Goal: Task Accomplishment & Management: Manage account settings

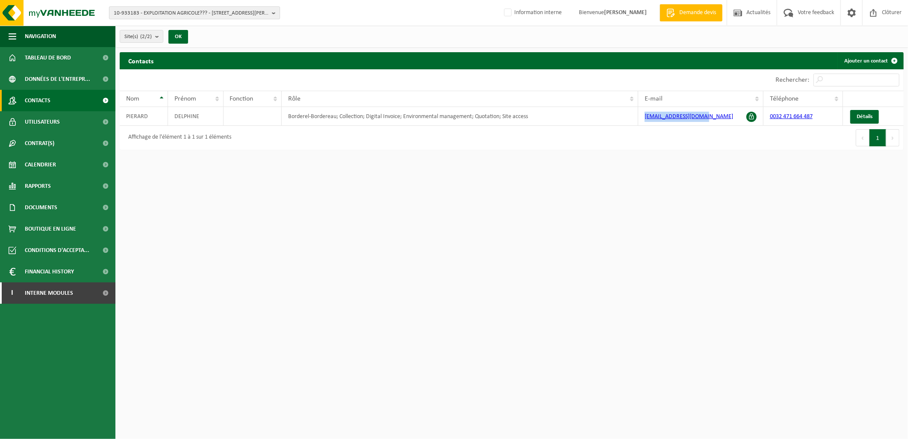
click at [145, 15] on span "10-933183 - EXPLOITATION AGRICOLE??? - 5680 DOISCHE, RUE MARTIN SANDRON 26 a" at bounding box center [191, 13] width 155 height 13
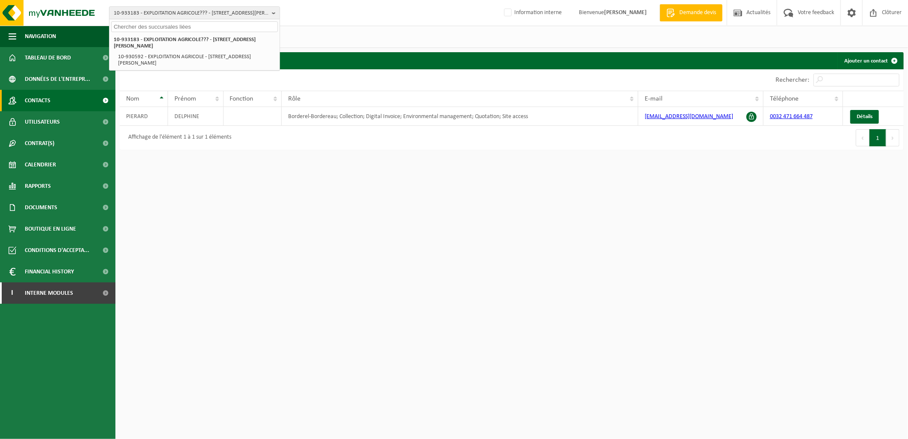
click at [145, 28] on input "text" at bounding box center [194, 26] width 167 height 11
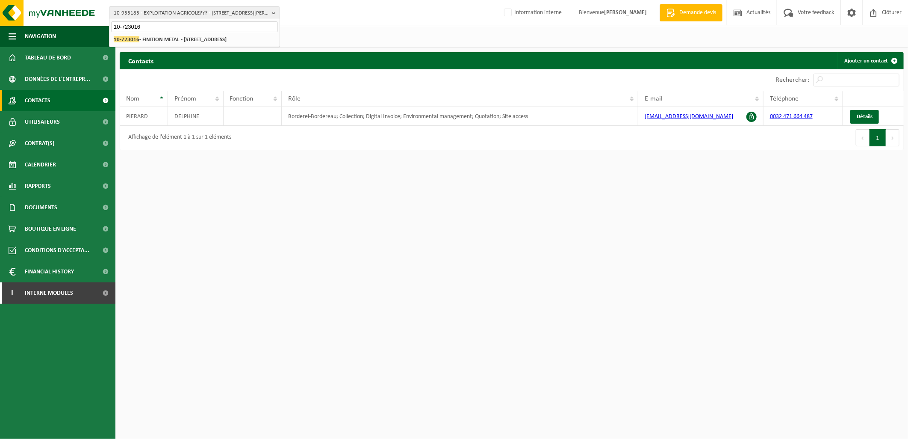
type input "10-723016"
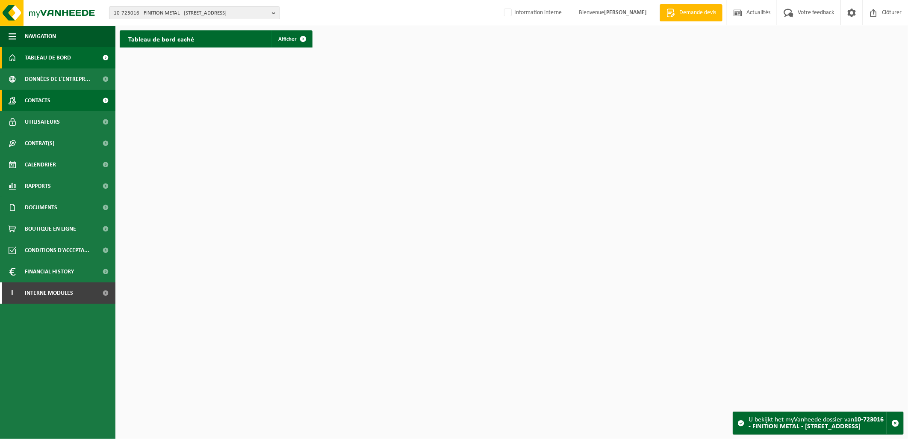
click at [57, 99] on link "Contacts" at bounding box center [57, 100] width 115 height 21
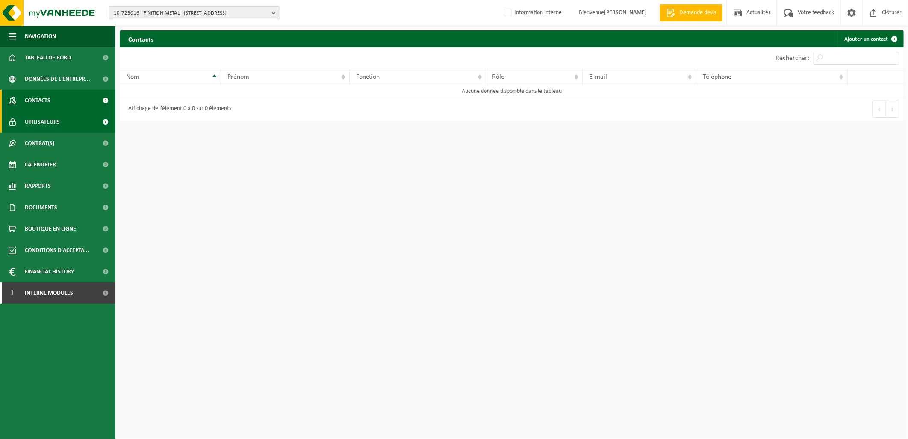
click at [60, 117] on link "Utilisateurs" at bounding box center [57, 121] width 115 height 21
click at [44, 96] on span "Contacts" at bounding box center [38, 100] width 26 height 21
click at [54, 100] on link "Contacts" at bounding box center [57, 100] width 115 height 21
click at [875, 36] on link "Ajouter un contact" at bounding box center [870, 38] width 65 height 17
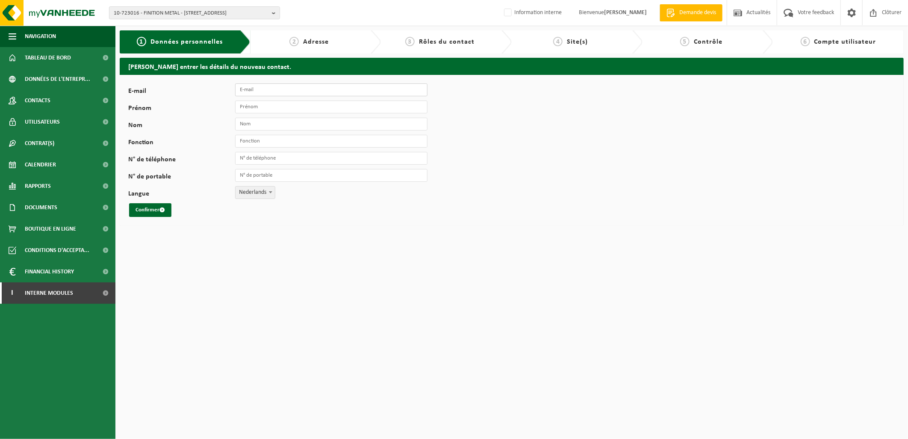
click at [295, 90] on input "E-mail" at bounding box center [331, 89] width 192 height 13
click at [267, 90] on input "E-mail" at bounding box center [331, 89] width 192 height 13
click at [244, 90] on input "E-mail" at bounding box center [331, 89] width 192 height 13
click at [245, 108] on input "Prénom" at bounding box center [331, 106] width 192 height 13
click at [245, 97] on div "E-mail Prénom Nom Fonction N° de téléphone N° de portable Langue Nederlands Fra…" at bounding box center [267, 149] width 278 height 133
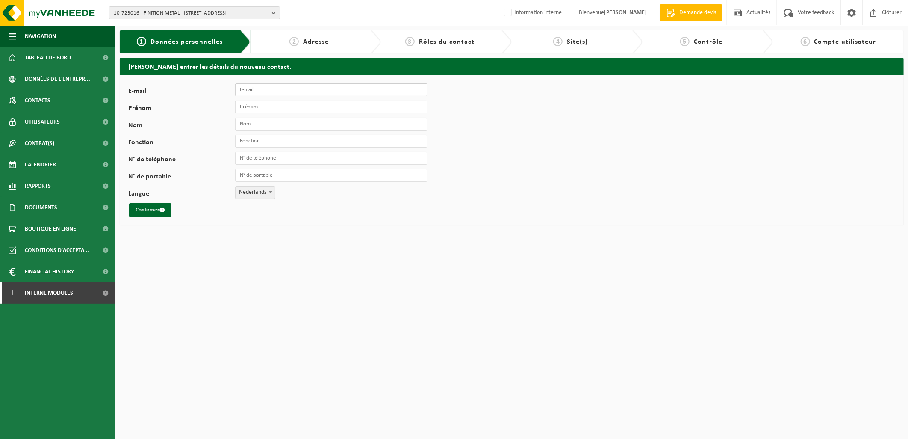
click at [246, 91] on input "E-mail" at bounding box center [331, 89] width 192 height 13
click at [247, 90] on input "E-mail" at bounding box center [331, 89] width 192 height 13
click at [286, 88] on input "E-mail" at bounding box center [331, 89] width 192 height 13
paste input "[EMAIL_ADDRESS][DOMAIN_NAME]"
type input "[EMAIL_ADDRESS][DOMAIN_NAME]"
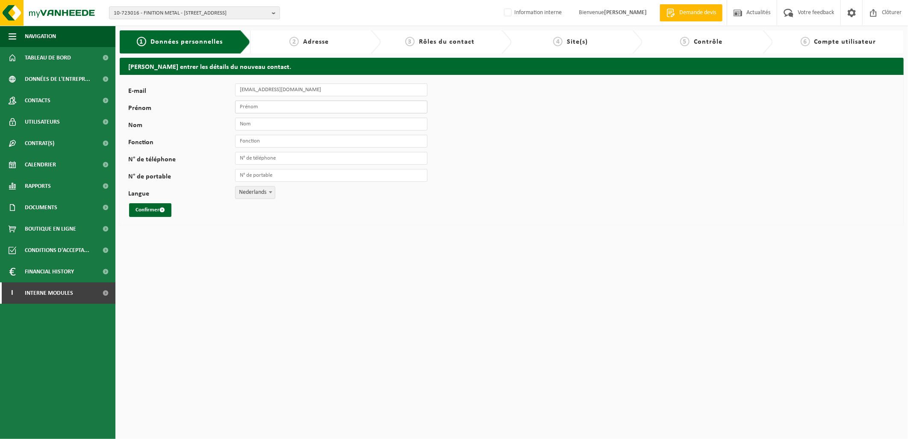
click at [284, 101] on input "Prénom" at bounding box center [331, 106] width 192 height 13
type input "Jean"
click at [240, 126] on input "Nom" at bounding box center [331, 124] width 192 height 13
type input "Gascard"
click at [286, 146] on input "Fonction" at bounding box center [331, 141] width 192 height 13
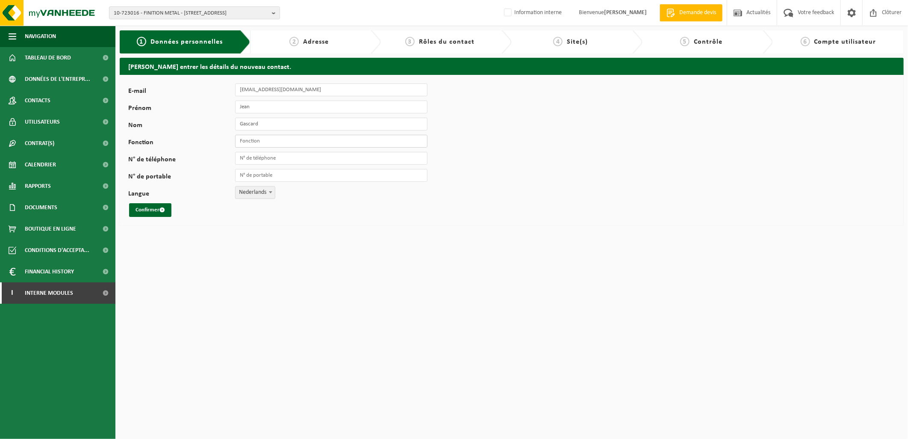
type input "Responsable Collection"
click at [265, 184] on div "E-mail jeangascard9@gmail.com Prénom Jean Nom Gascard Fonction Responsable Coll…" at bounding box center [267, 149] width 278 height 133
click at [270, 193] on b at bounding box center [270, 192] width 3 height 2
select select "1"
click at [162, 211] on span "submit" at bounding box center [162, 210] width 6 height 6
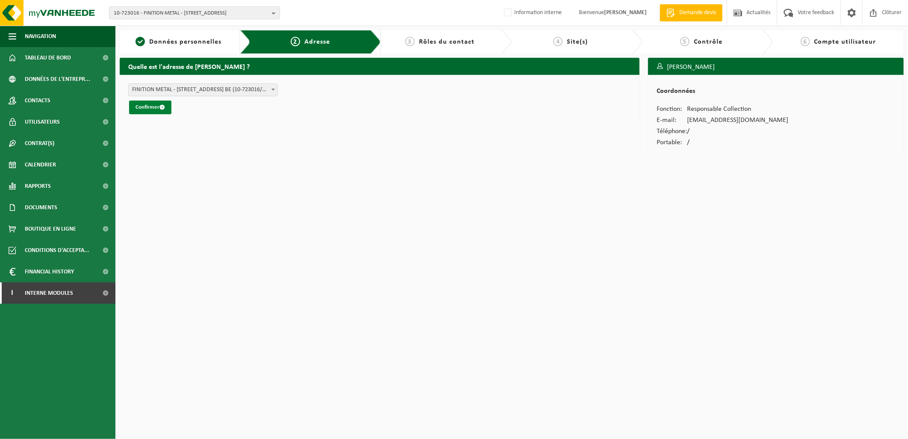
click at [151, 107] on button "Confirmer" at bounding box center [150, 107] width 42 height 14
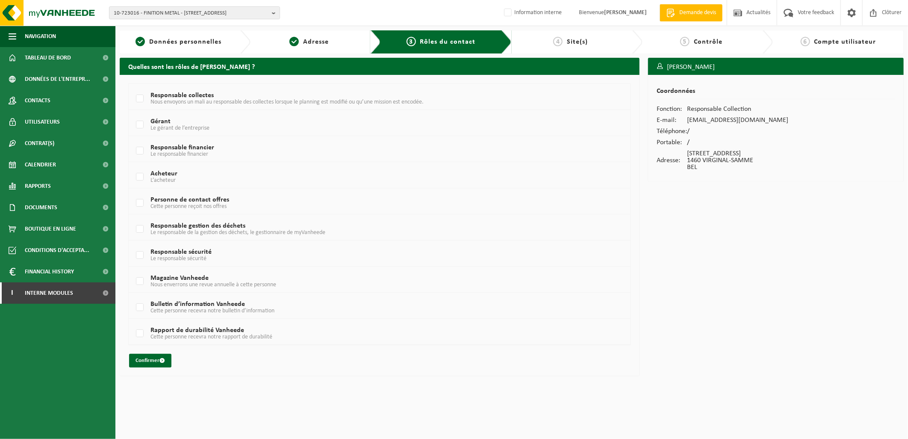
drag, startPoint x: 139, startPoint y: 99, endPoint x: 138, endPoint y: 112, distance: 12.8
click at [138, 99] on label "Responsable collectes Nous envoyons un mali au responsable des collectes lorsqu…" at bounding box center [358, 98] width 448 height 13
click at [133, 88] on input "Responsable collectes Nous envoyons un mali au responsable des collectes lorsqu…" at bounding box center [133, 88] width 0 height 0
checkbox input "true"
click at [137, 127] on label "Gérant Le gérant de l’entreprise" at bounding box center [358, 124] width 448 height 13
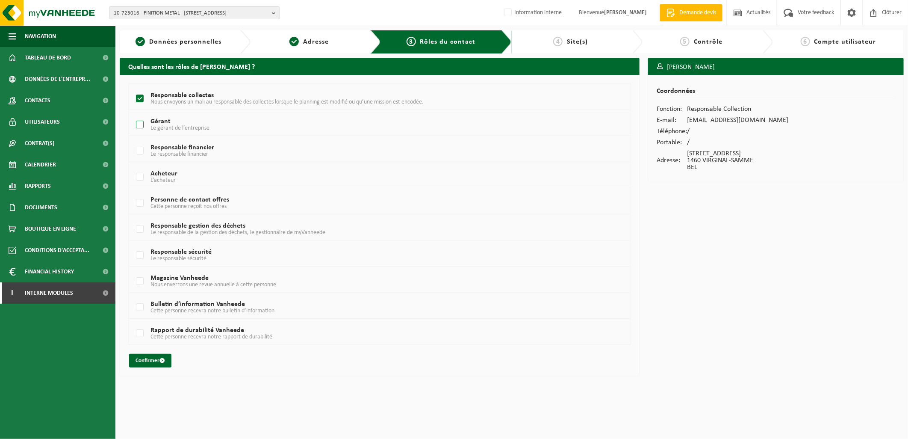
click at [133, 114] on input "Gérant Le gérant de l’entreprise" at bounding box center [133, 114] width 0 height 0
checkbox input "true"
click at [139, 151] on label "Responsable financier Le responsable financier" at bounding box center [358, 151] width 448 height 13
click at [133, 140] on input "Responsable financier Le responsable financier" at bounding box center [133, 140] width 0 height 0
checkbox input "true"
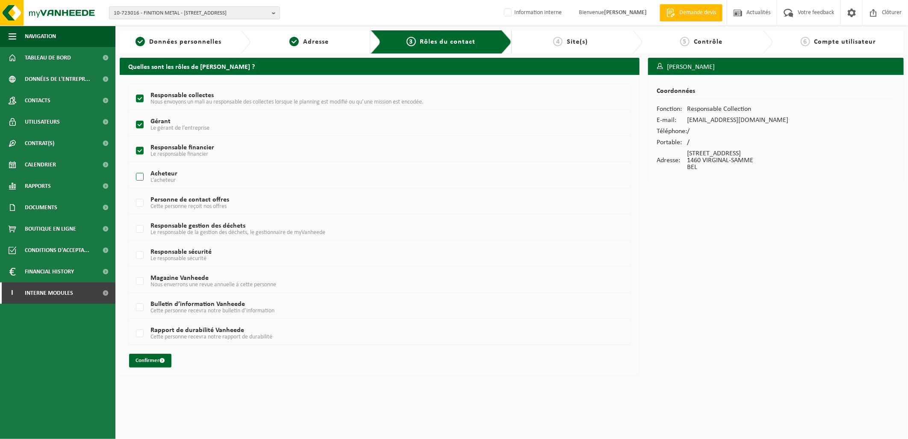
click at [137, 177] on label "Acheteur L’acheteur" at bounding box center [358, 177] width 448 height 13
click at [133, 166] on input "Acheteur L’acheteur" at bounding box center [133, 166] width 0 height 0
checkbox input "true"
click at [140, 204] on label "Personne de contact offres Cette personne reçoit nos offres" at bounding box center [358, 203] width 448 height 13
click at [133, 192] on input "Personne de contact offres Cette personne reçoit nos offres" at bounding box center [133, 192] width 0 height 0
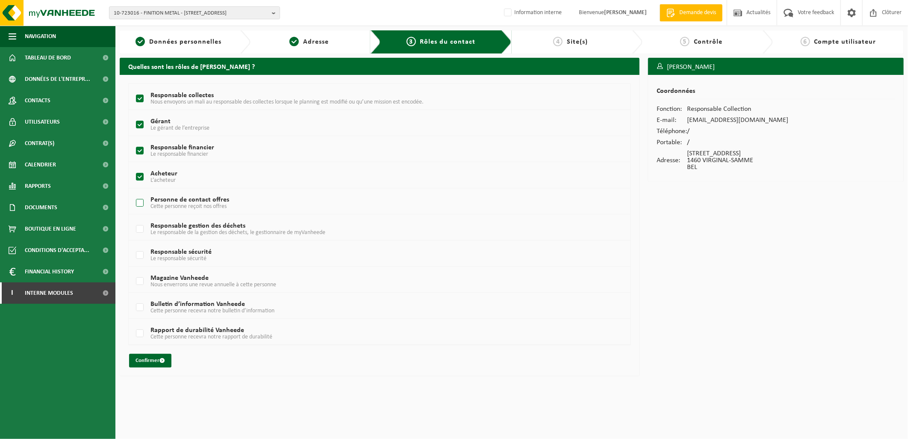
checkbox input "true"
click at [140, 227] on label "Responsable gestion des déchets Le responsable de la gestion des déchets, le ge…" at bounding box center [358, 229] width 448 height 13
click at [133, 218] on input "Responsable gestion des déchets Le responsable de la gestion des déchets, le ge…" at bounding box center [133, 218] width 0 height 0
checkbox input "true"
click at [159, 360] on button "Confirmer" at bounding box center [150, 361] width 42 height 14
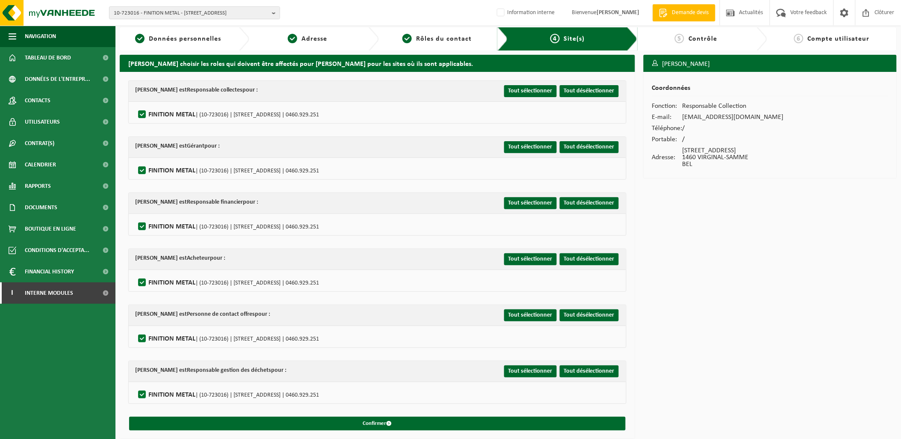
scroll to position [4, 0]
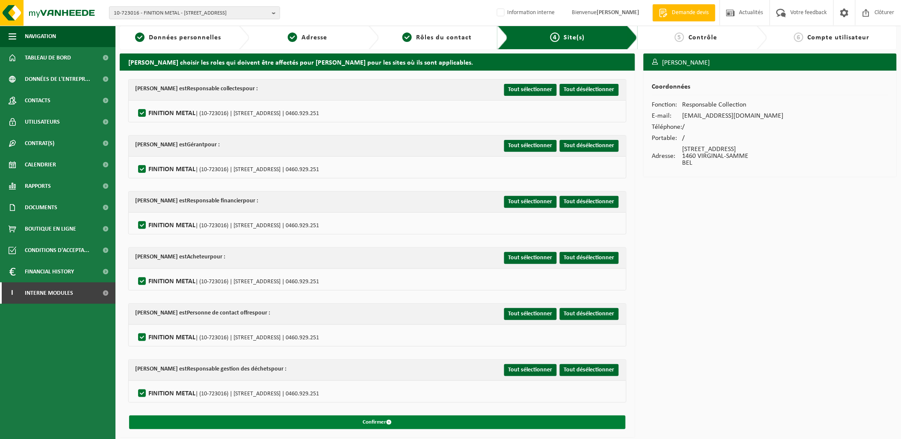
click at [463, 420] on button "Confirmer" at bounding box center [377, 422] width 496 height 14
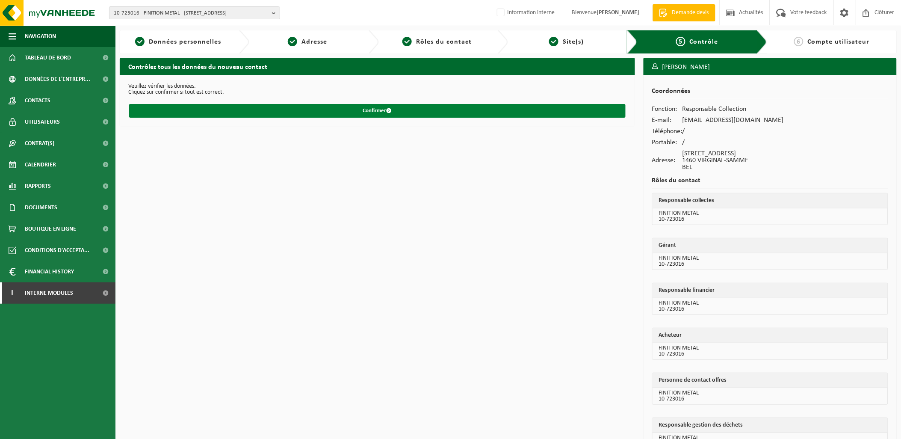
click at [391, 109] on span "submit" at bounding box center [390, 111] width 6 height 6
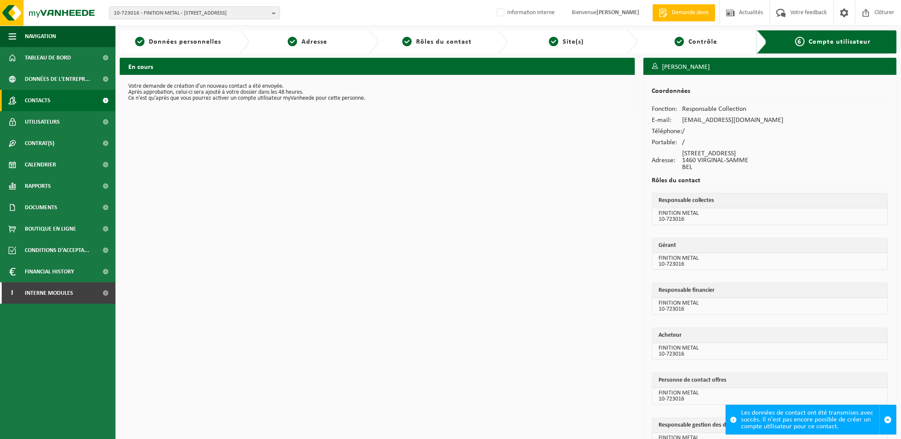
click at [44, 102] on span "Contacts" at bounding box center [38, 100] width 26 height 21
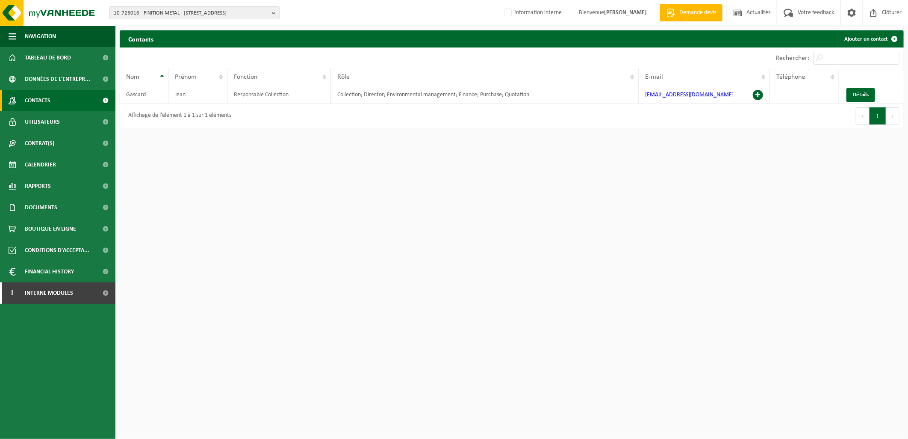
click at [503, 284] on html "10-723016 - FINITION METAL - 1460 VIRGINAL-SAMME, [STREET_ADDRESS] 10-723016 - …" at bounding box center [454, 219] width 908 height 439
click at [759, 91] on span at bounding box center [758, 95] width 10 height 10
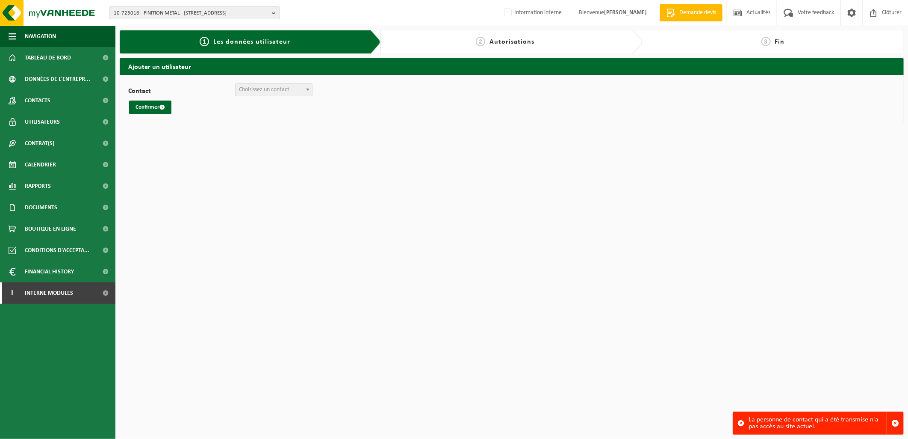
click at [294, 85] on span "Choisissez un contact" at bounding box center [274, 90] width 77 height 12
click at [291, 89] on span "Choisissez un contact" at bounding box center [274, 90] width 77 height 12
click at [147, 106] on button "Confirmer" at bounding box center [150, 107] width 42 height 14
click at [312, 90] on span "Choisissez un contact" at bounding box center [290, 90] width 109 height 12
select select "128358"
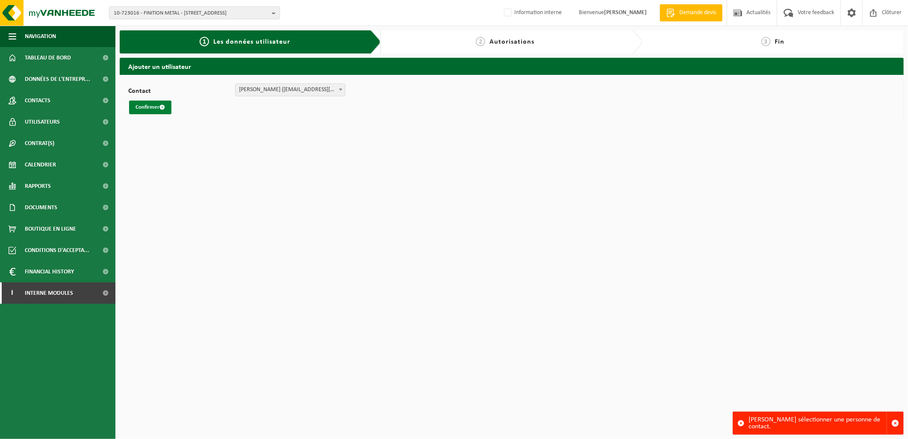
click at [154, 105] on button "Confirmer" at bounding box center [150, 107] width 42 height 14
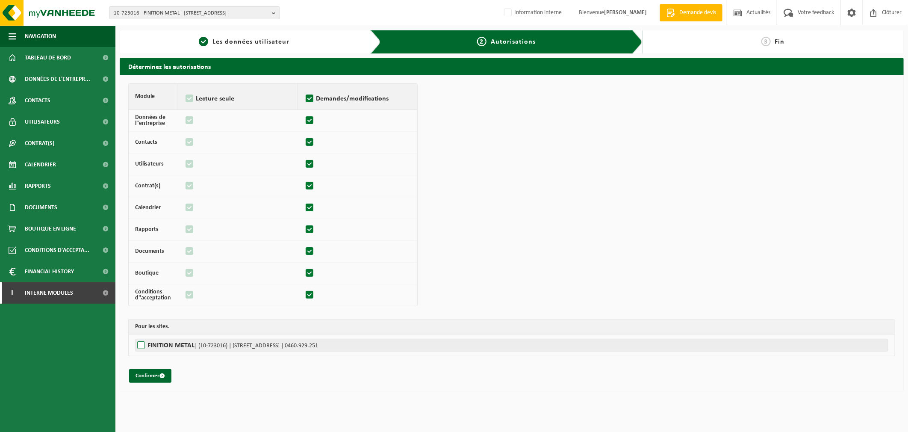
click at [142, 343] on label"] "FINITION METAL | (10-723016) | [STREET_ADDRESS] | 0460.929.251" at bounding box center [511, 345] width 753 height 13
click at [142, 343] on input "FINITION METAL | (10-723016) | [STREET_ADDRESS] | 0460.929.251" at bounding box center [589, 345] width 908 height 13
checkbox input "true"
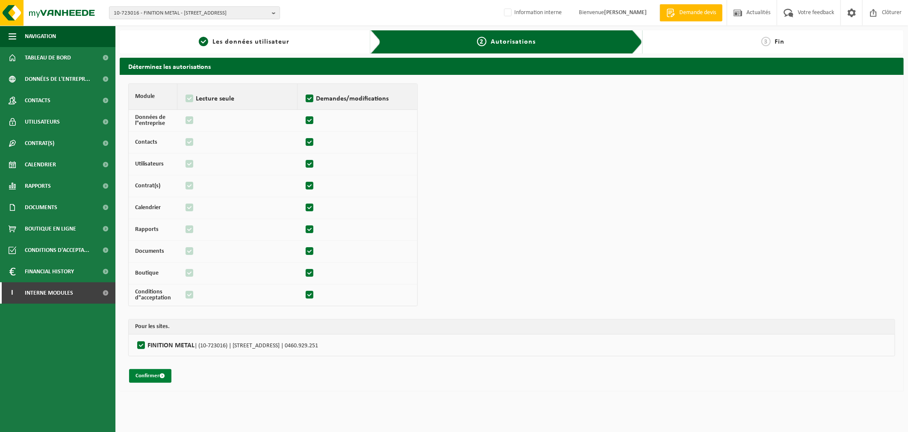
click at [151, 376] on button "Confirmer" at bounding box center [150, 376] width 42 height 14
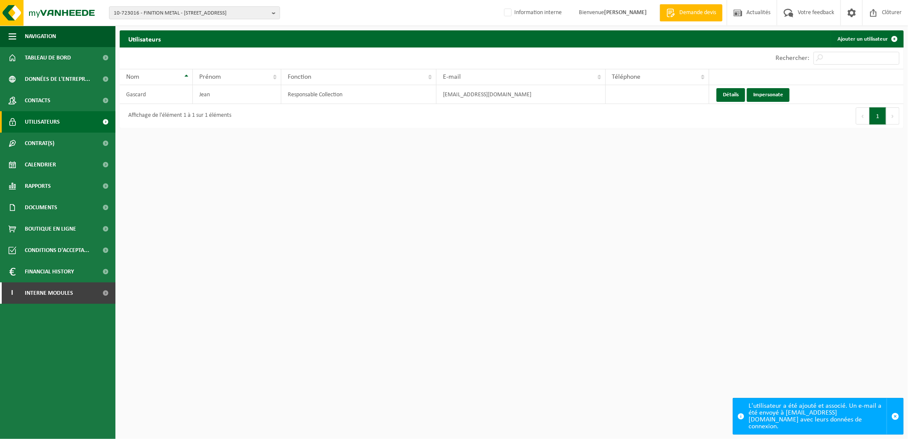
click at [357, 233] on html "10-723016 - FINITION METAL - 1460 VIRGINAL-SAMME, RUE DE TUBIZE 12F 10-723016 -…" at bounding box center [454, 219] width 908 height 439
click at [171, 15] on span "10-723016 - FINITION METAL - 1460 VIRGINAL-SAMME, RUE DE TUBIZE 12F" at bounding box center [191, 13] width 155 height 13
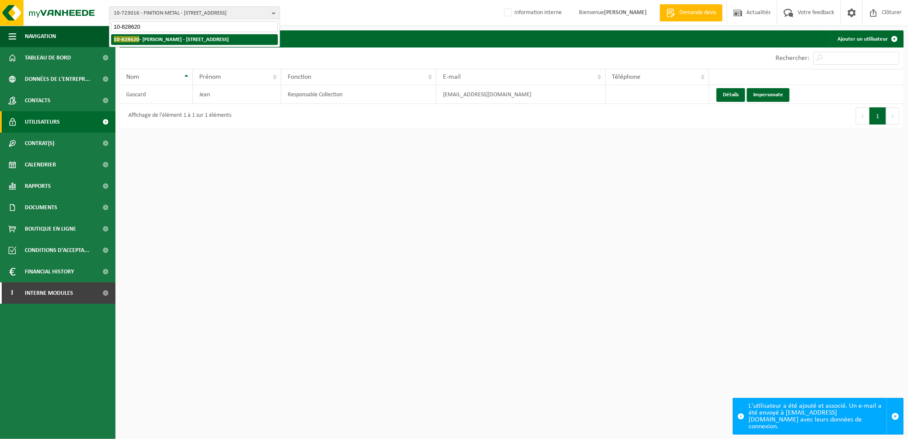
type input "10-828620"
click at [198, 41] on strong "10-828620 - ALONGI, PASQUALE - 7120 ESTINNES, RUE GRANDE(EVL) 135" at bounding box center [171, 39] width 115 height 6
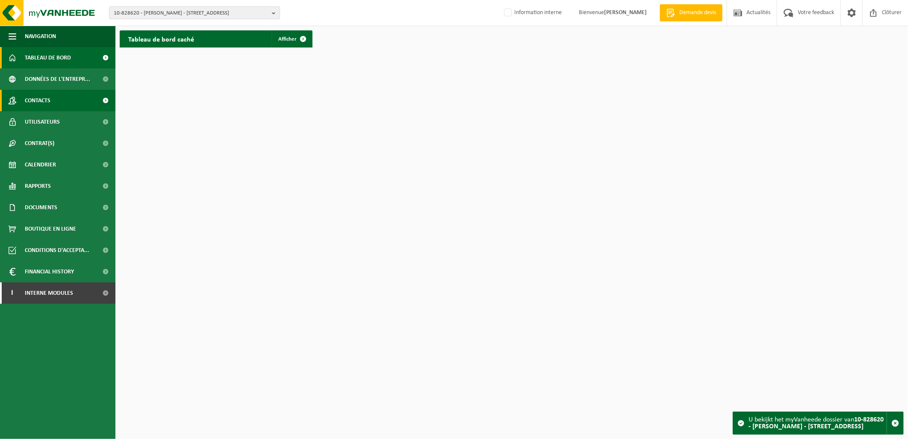
click at [37, 106] on span "Contacts" at bounding box center [38, 100] width 26 height 21
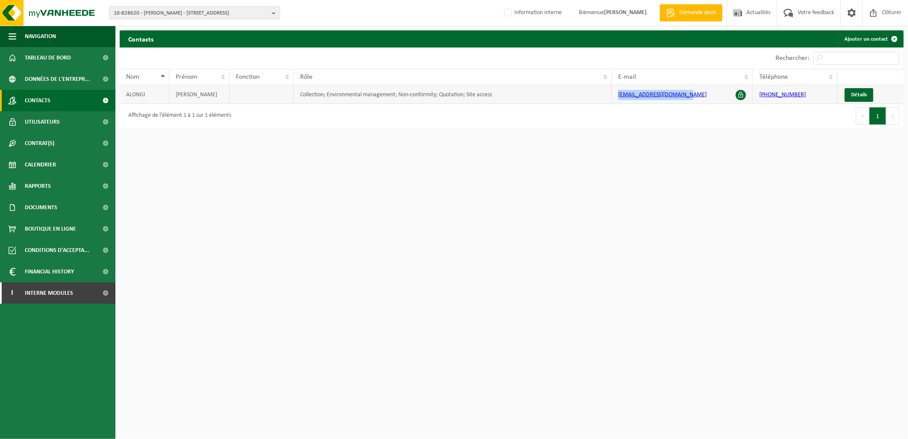
drag, startPoint x: 703, startPoint y: 95, endPoint x: 606, endPoint y: 99, distance: 97.2
click at [606, 99] on tr "[PERSON_NAME] Collection; Environmental management; Non-conformity; Quotation; …" at bounding box center [512, 94] width 784 height 19
copy tr "[EMAIL_ADDRESS][DOMAIN_NAME]"
click at [640, 239] on html "10-828620 - [PERSON_NAME] - [GEOGRAPHIC_DATA](EVL) 135 10-828620 - [PERSON_NAME…" at bounding box center [454, 219] width 908 height 439
click at [58, 293] on span "Interne modules" at bounding box center [49, 292] width 48 height 21
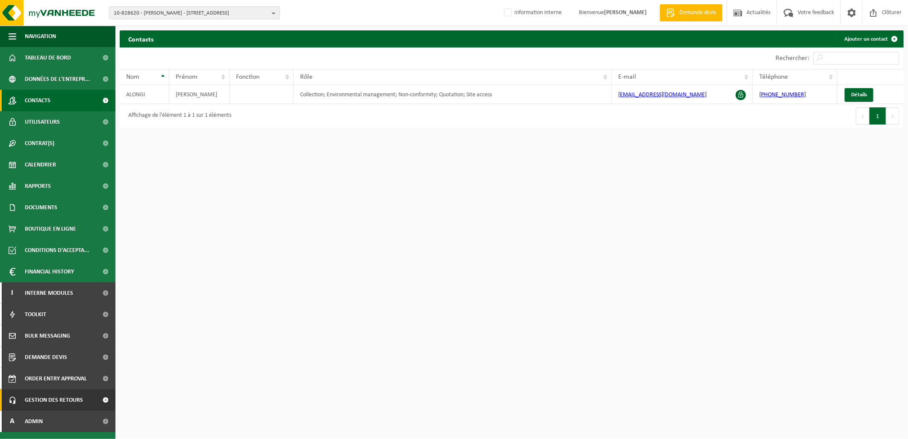
click at [62, 401] on span "Gestion des retours" at bounding box center [54, 399] width 58 height 21
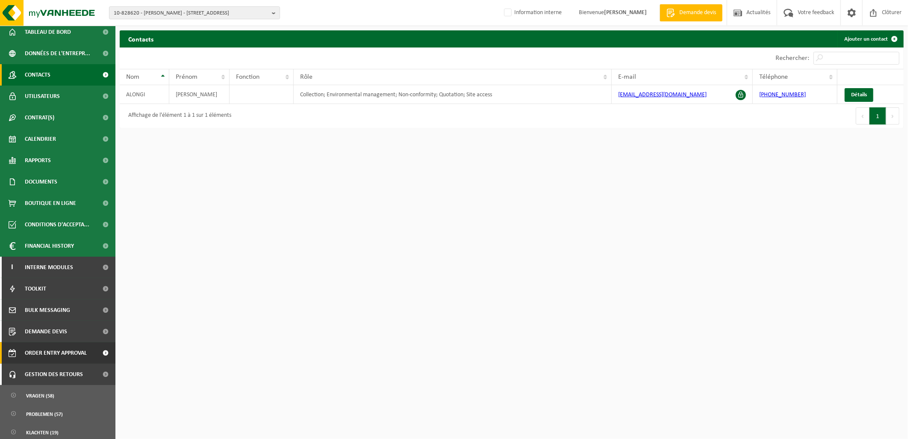
scroll to position [50, 0]
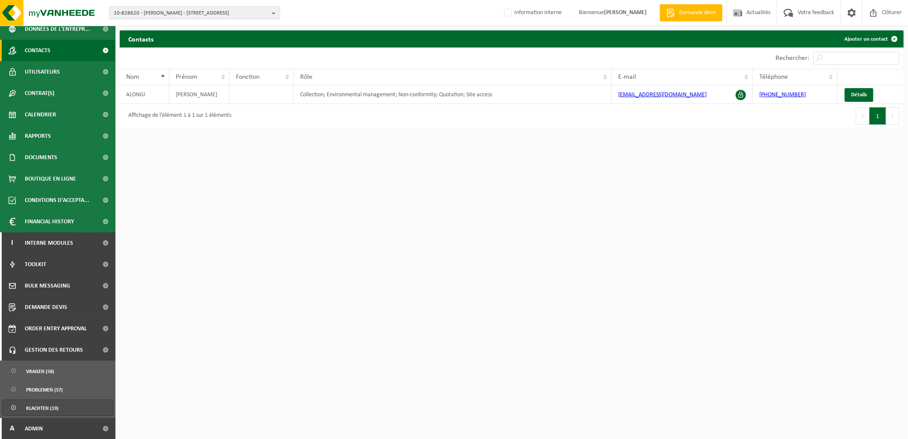
click at [59, 412] on link "Klachten (19)" at bounding box center [57, 407] width 111 height 16
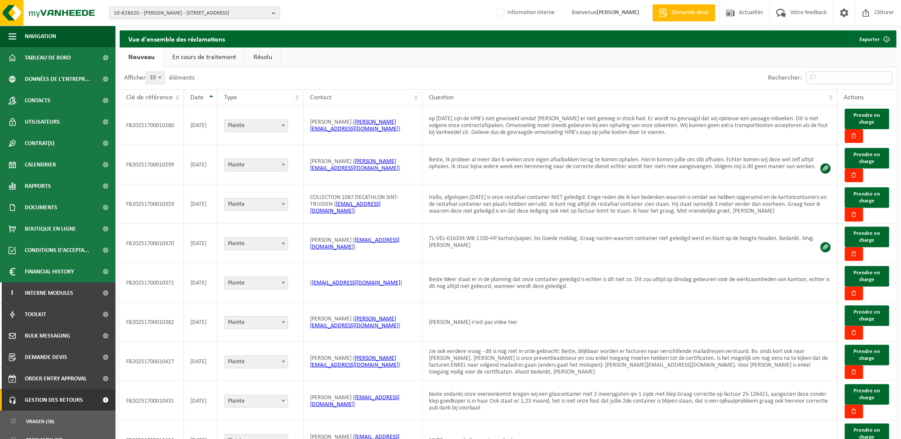
click at [839, 73] on input "Rechercher:" at bounding box center [849, 77] width 86 height 13
click at [686, 73] on div "Rechercher:" at bounding box center [702, 78] width 389 height 22
click at [201, 55] on link "En cours de traitement" at bounding box center [204, 57] width 81 height 20
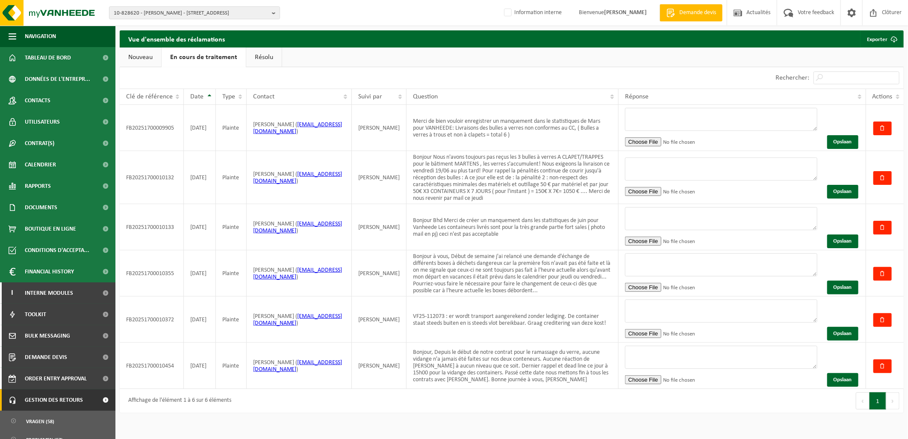
click at [122, 46] on h2 "Vue d'ensemble des réclamations" at bounding box center [177, 38] width 114 height 17
click at [142, 59] on link "Nouveau" at bounding box center [140, 57] width 41 height 20
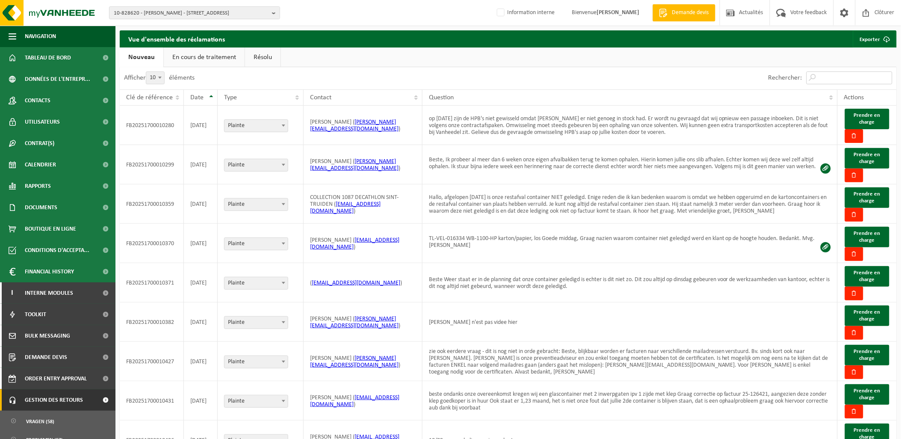
click at [831, 82] on input "Rechercher:" at bounding box center [849, 77] width 86 height 13
type input "aurelie"
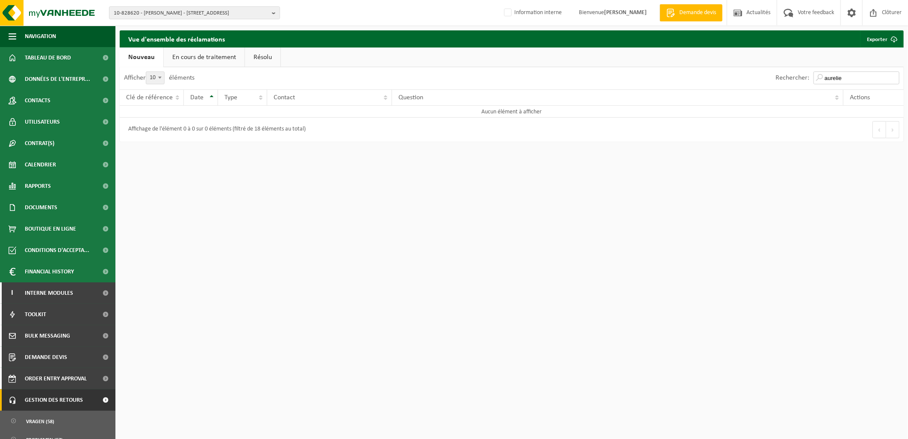
click at [828, 76] on input "aurelie" at bounding box center [857, 77] width 86 height 13
drag, startPoint x: 831, startPoint y: 80, endPoint x: 794, endPoint y: 79, distance: 37.2
click at [794, 79] on div "Rechercher: aurelie" at bounding box center [837, 78] width 133 height 22
type input "aurelie"
click at [192, 60] on link "En cours de traitement" at bounding box center [204, 57] width 81 height 20
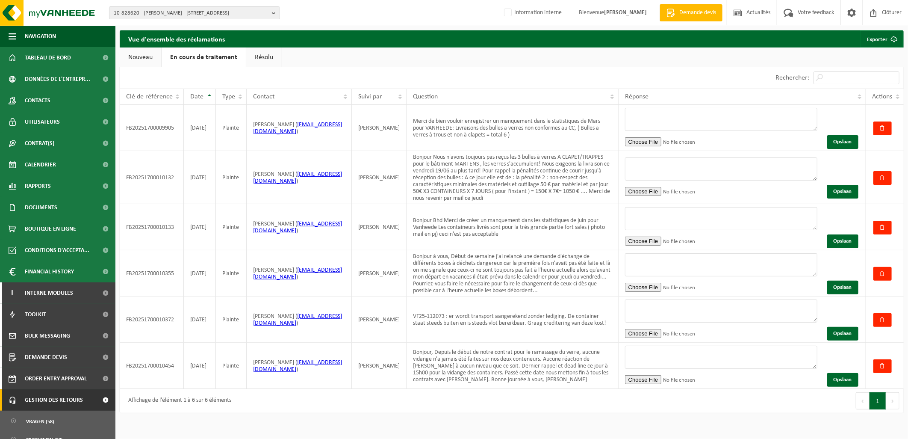
click at [257, 61] on link "Résolu" at bounding box center [263, 57] width 35 height 20
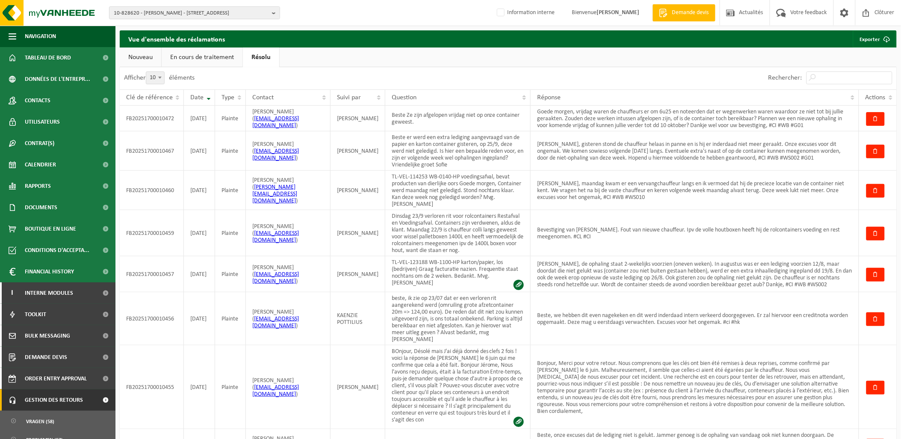
click at [144, 56] on link "Nouveau" at bounding box center [140, 57] width 41 height 20
